Goal: Information Seeking & Learning: Learn about a topic

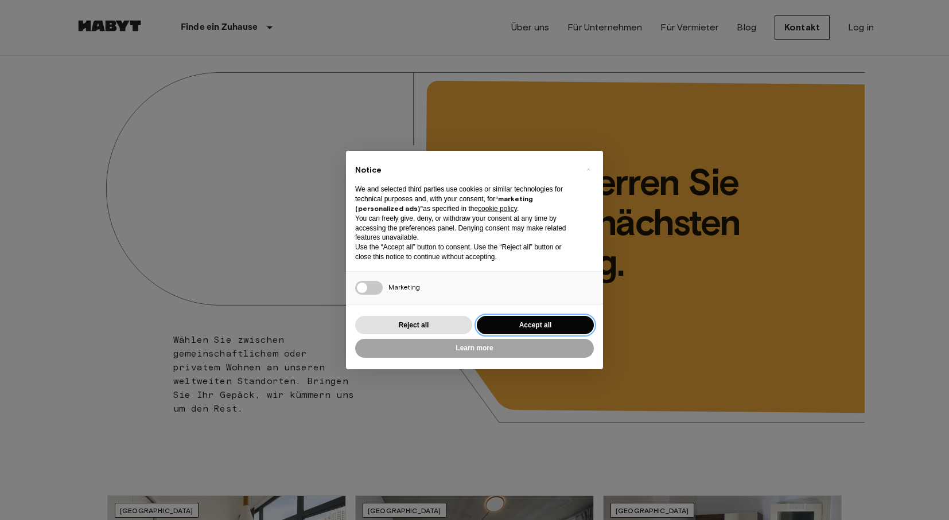
click at [534, 330] on button "Accept all" at bounding box center [535, 325] width 117 height 19
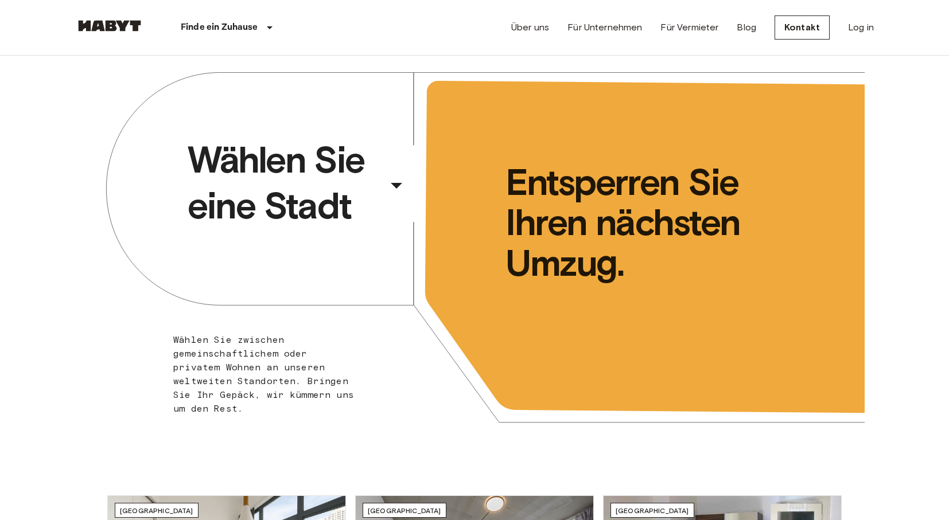
click at [395, 184] on div "​" at bounding box center [412, 195] width 118 height 24
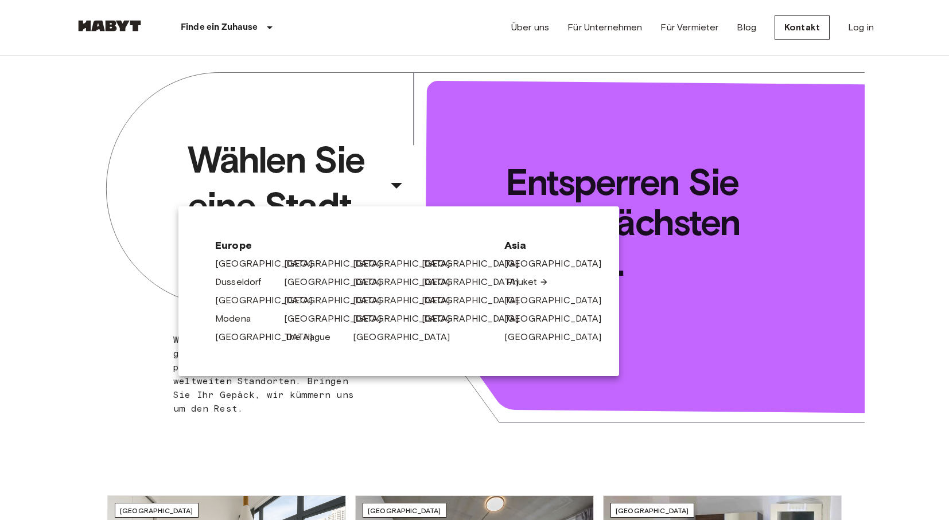
click at [520, 281] on link "Phuket" at bounding box center [527, 282] width 42 height 14
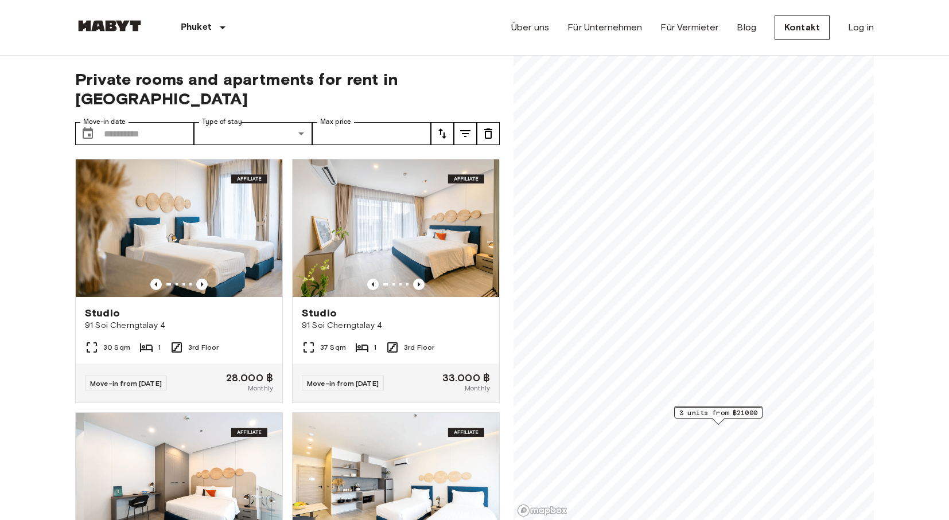
scroll to position [59, 0]
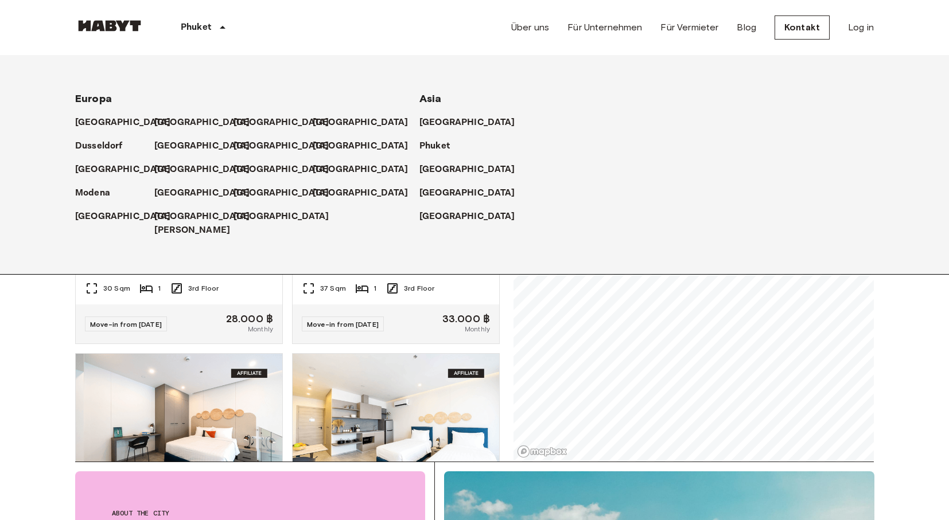
click at [219, 29] on icon at bounding box center [223, 28] width 14 height 14
click at [93, 25] on img at bounding box center [109, 25] width 69 height 11
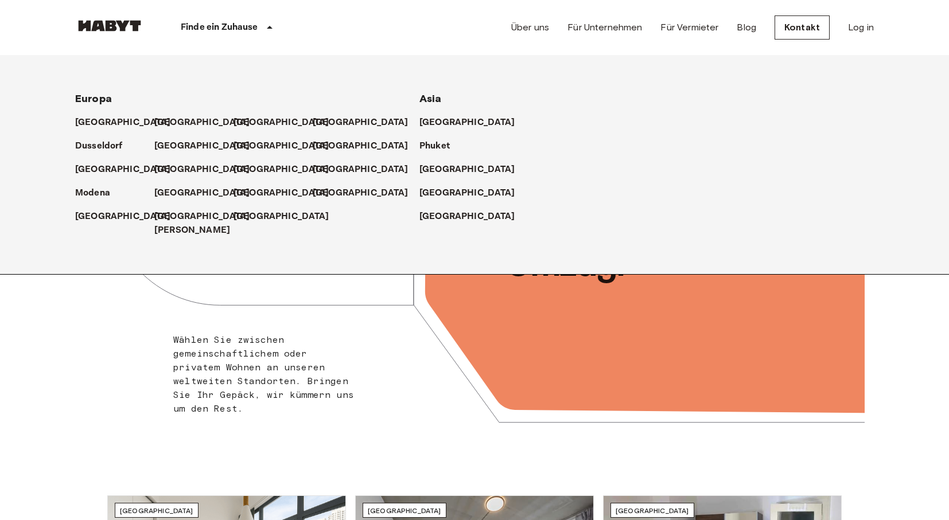
click at [404, 387] on div "Madrid ​ ​ Wählen Sie zwischen gemeinschaftlichem oder privatem Wohnen an unser…" at bounding box center [474, 255] width 780 height 399
